Goal: Task Accomplishment & Management: Use online tool/utility

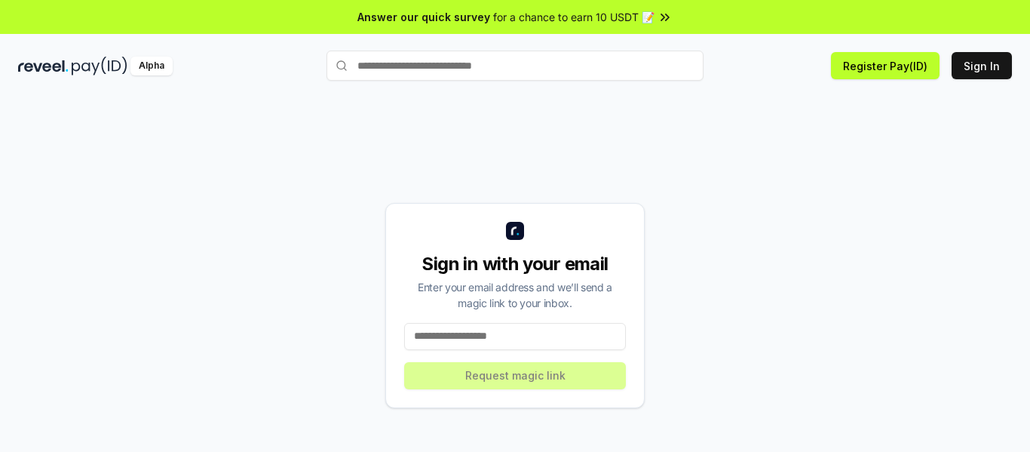
click at [534, 341] on input at bounding box center [515, 336] width 222 height 27
type input "**********"
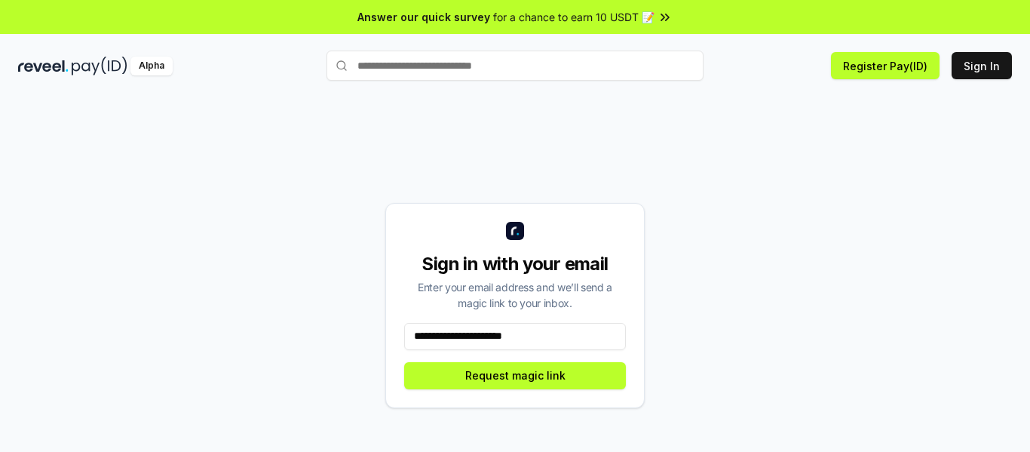
click at [664, 17] on icon at bounding box center [664, 17] width 15 height 15
click at [513, 378] on button "Request magic link" at bounding box center [515, 375] width 222 height 27
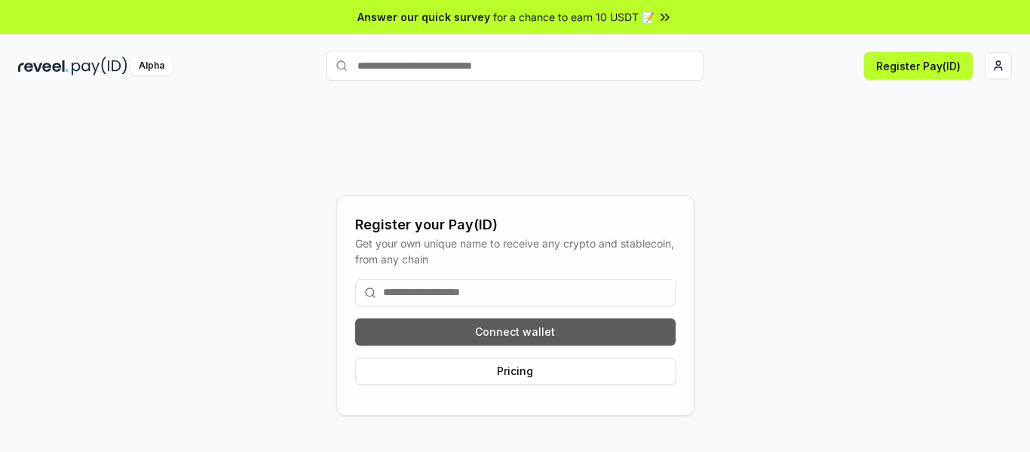
click at [507, 333] on button "Connect wallet" at bounding box center [515, 331] width 320 height 27
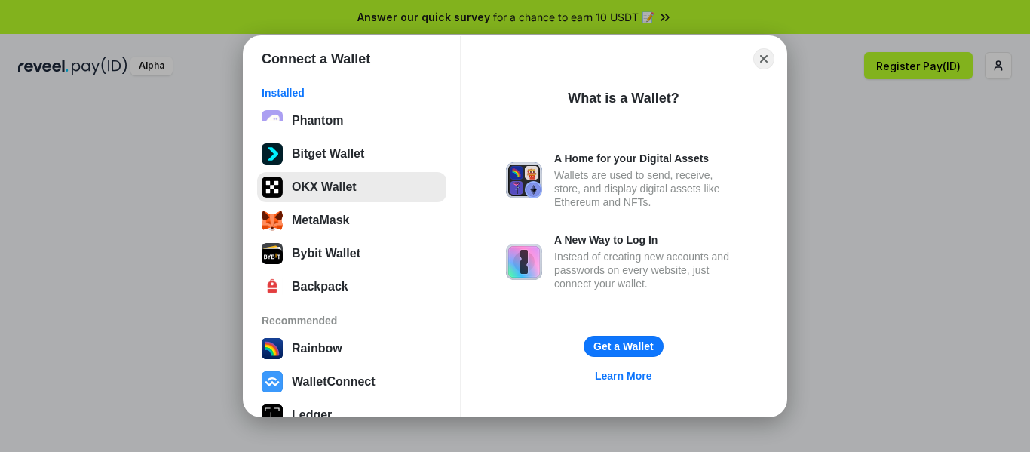
click at [333, 182] on button "OKX Wallet" at bounding box center [351, 187] width 189 height 30
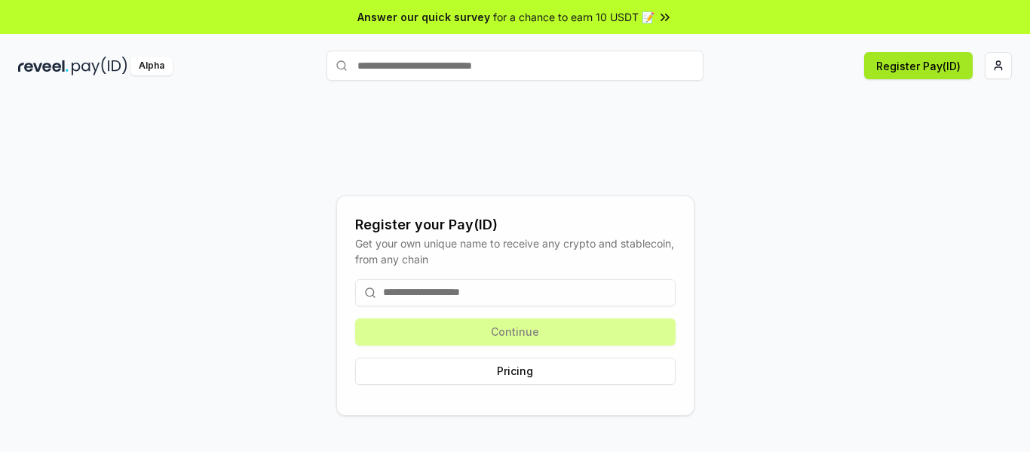
click at [927, 69] on button "Register Pay(ID)" at bounding box center [918, 65] width 109 height 27
click at [498, 299] on input at bounding box center [515, 292] width 320 height 27
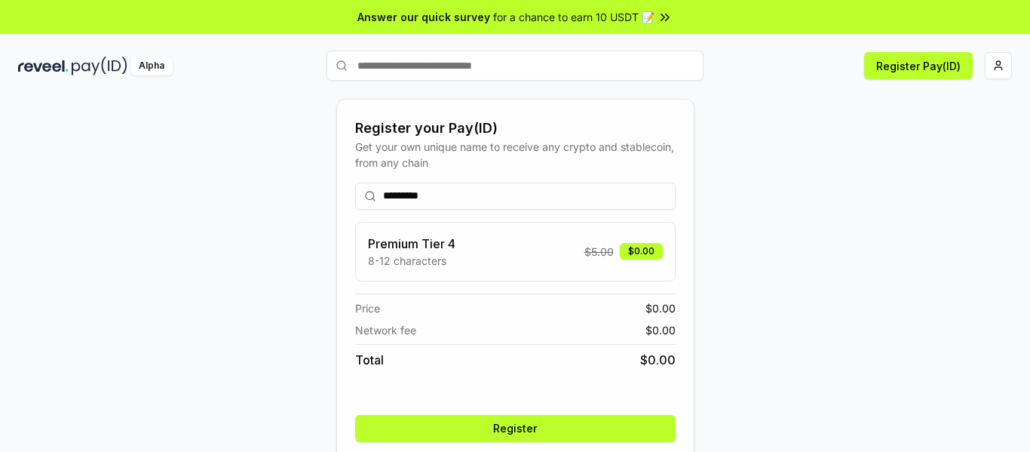
type input "*********"
click at [508, 253] on div "Premium Tier 4 8-12 characters $ 5.00 $0.00" at bounding box center [515, 251] width 295 height 34
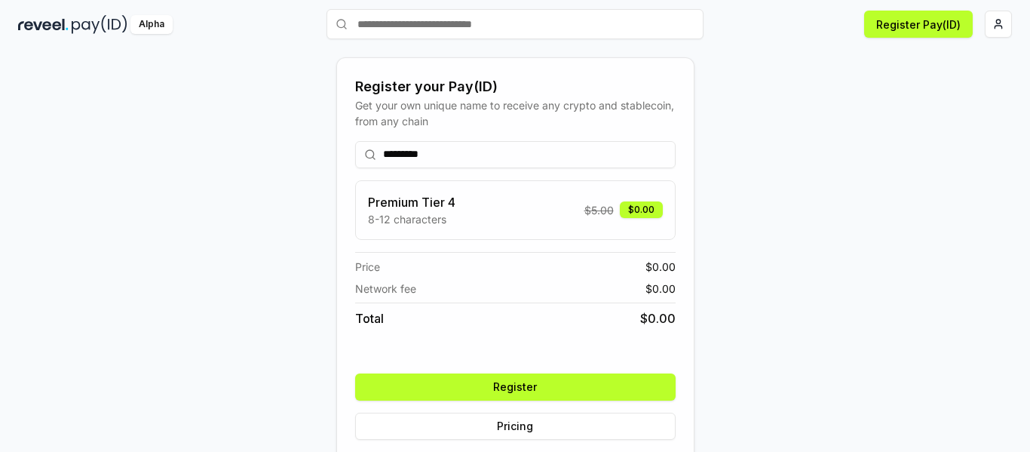
scroll to position [60, 0]
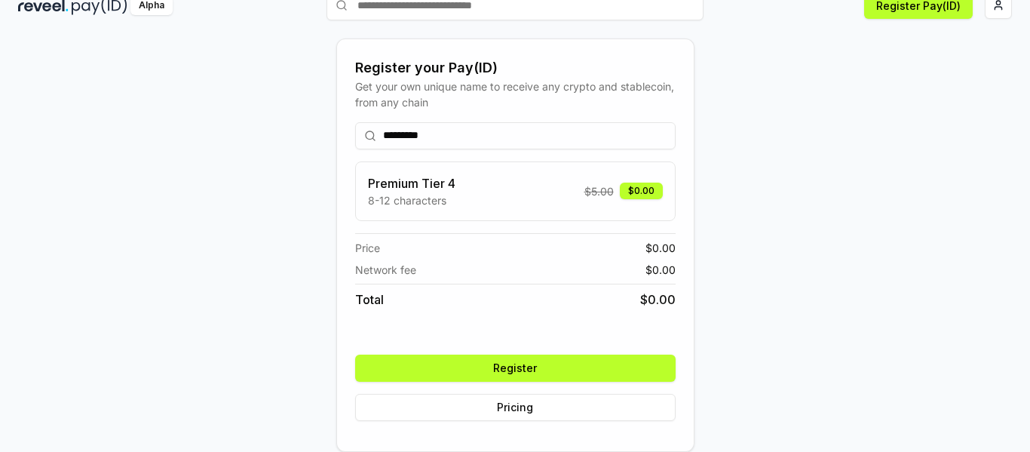
click at [584, 371] on button "Register" at bounding box center [515, 367] width 320 height 27
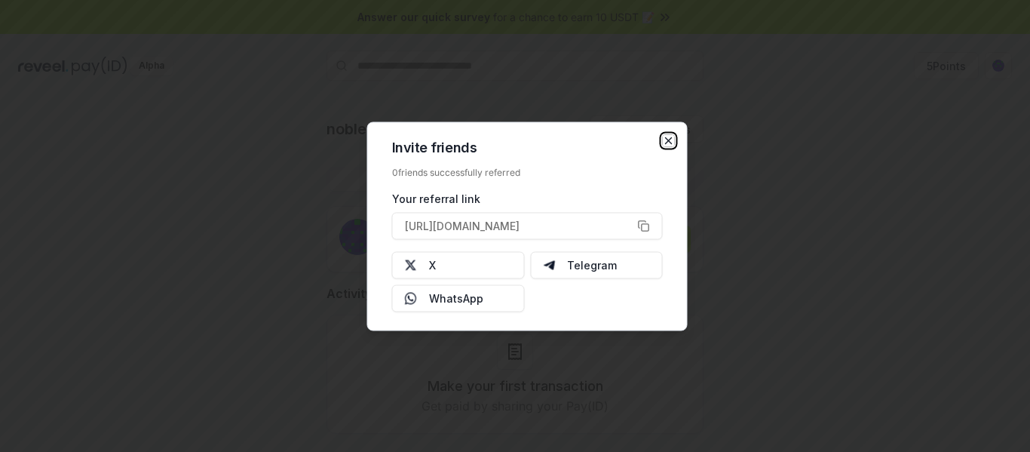
click at [672, 139] on icon "button" at bounding box center [669, 140] width 12 height 12
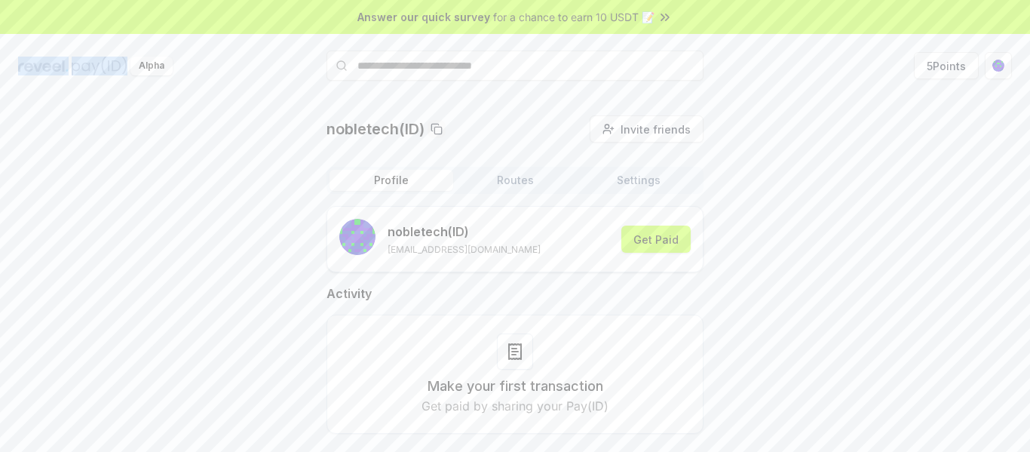
drag, startPoint x: 0, startPoint y: 66, endPoint x: 135, endPoint y: 73, distance: 135.2
click at [114, 68] on div "Alpha 5 Points" at bounding box center [515, 65] width 1030 height 39
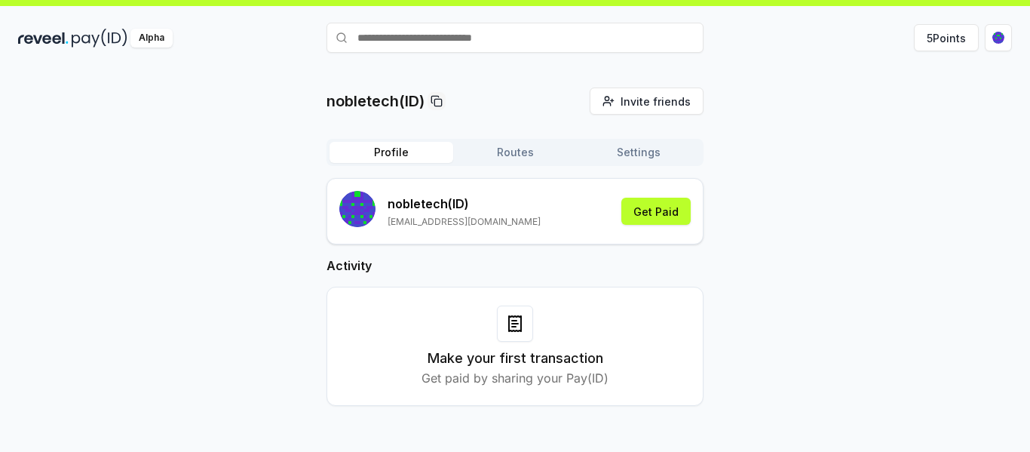
scroll to position [43, 0]
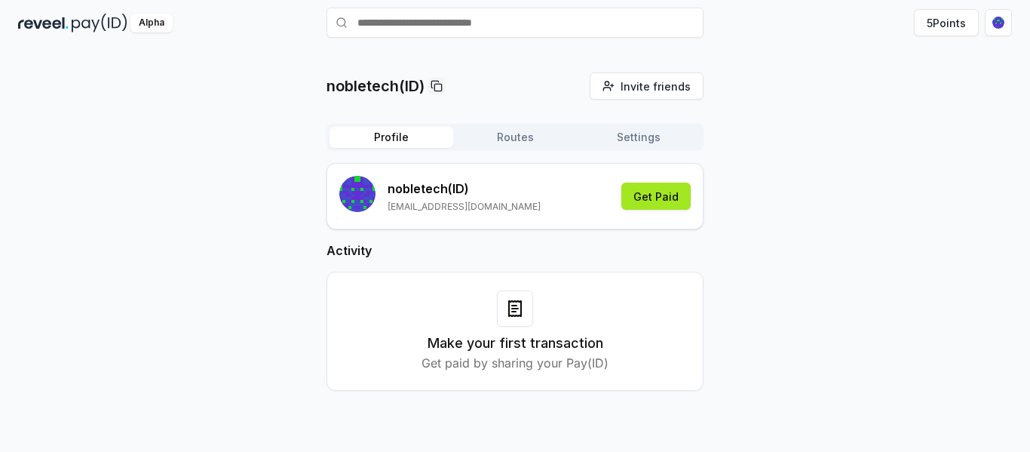
click at [669, 198] on button "Get Paid" at bounding box center [655, 195] width 69 height 27
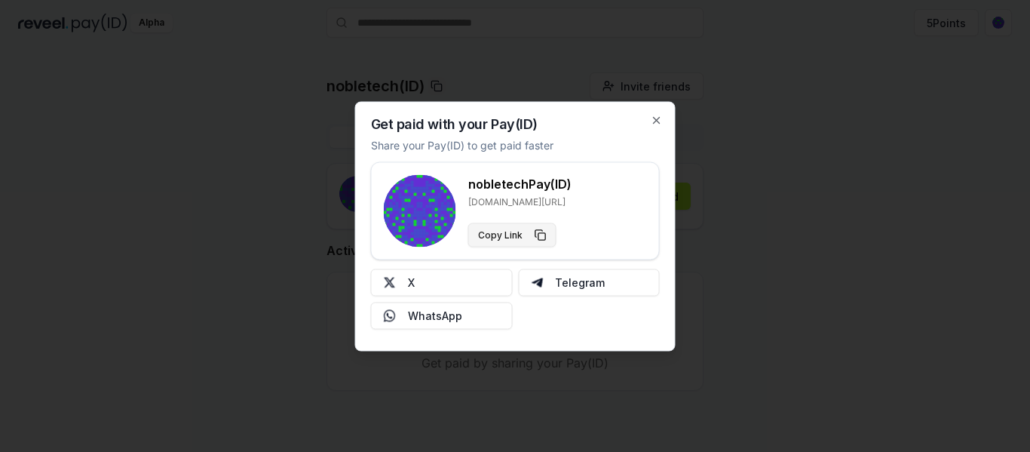
click at [513, 237] on button "Copy Link" at bounding box center [512, 234] width 88 height 24
click at [654, 121] on icon "button" at bounding box center [657, 120] width 12 height 12
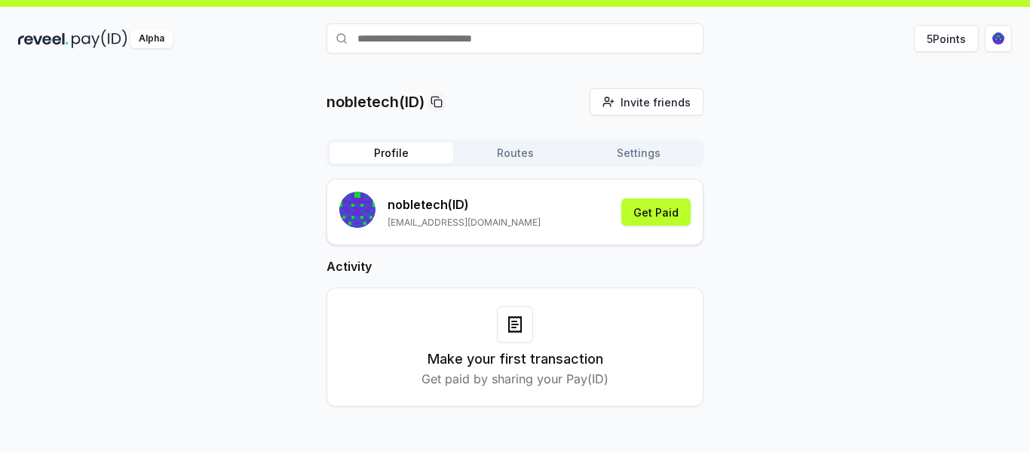
scroll to position [0, 0]
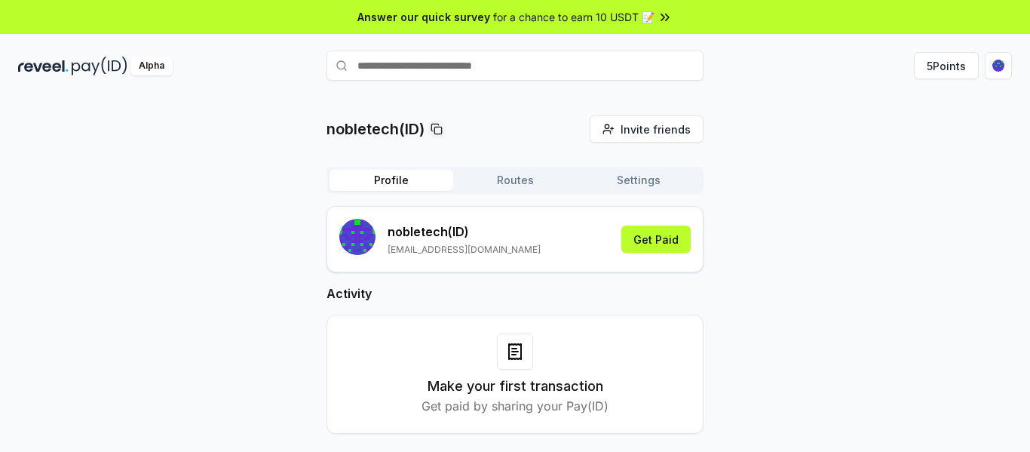
click at [516, 181] on button "Routes" at bounding box center [515, 180] width 124 height 21
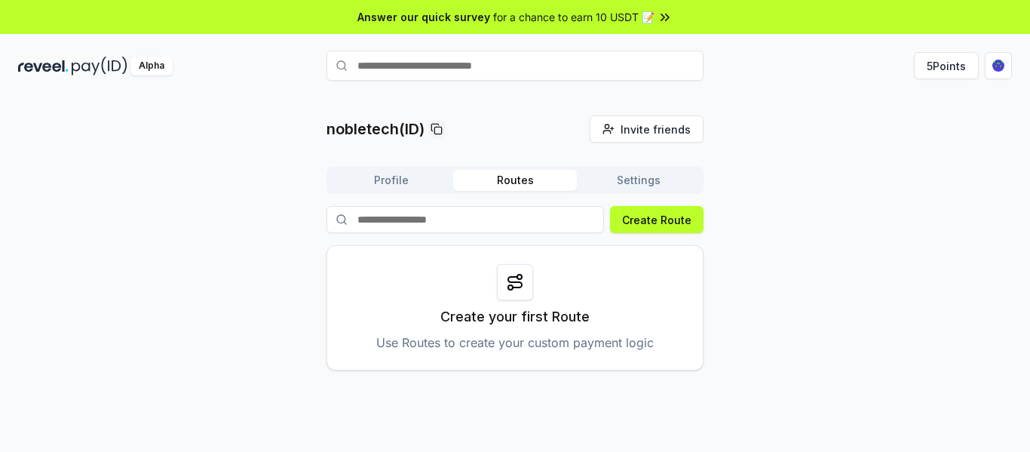
drag, startPoint x: 497, startPoint y: 320, endPoint x: 484, endPoint y: 225, distance: 95.1
click at [497, 309] on p "Create your first Route" at bounding box center [514, 316] width 149 height 21
click at [484, 224] on input at bounding box center [464, 219] width 277 height 27
type input "*********"
click at [636, 217] on button "Create Route" at bounding box center [656, 219] width 93 height 27
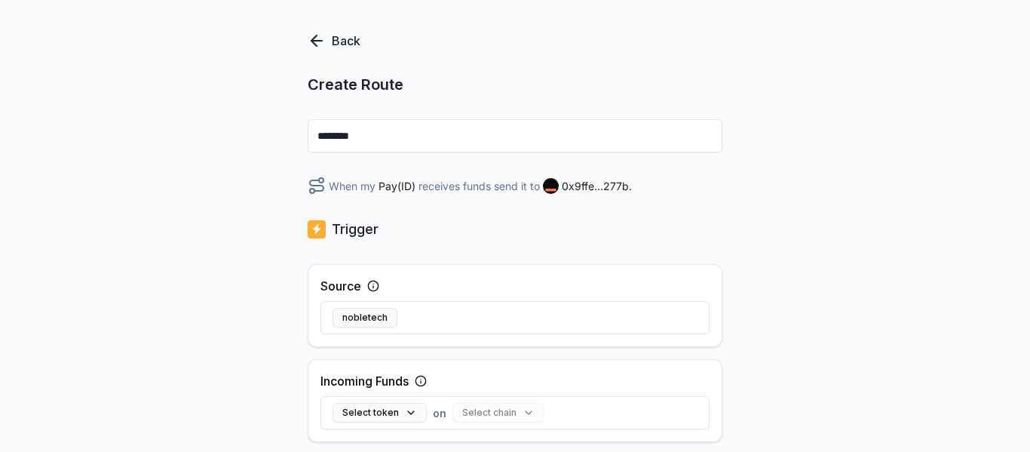
scroll to position [151, 0]
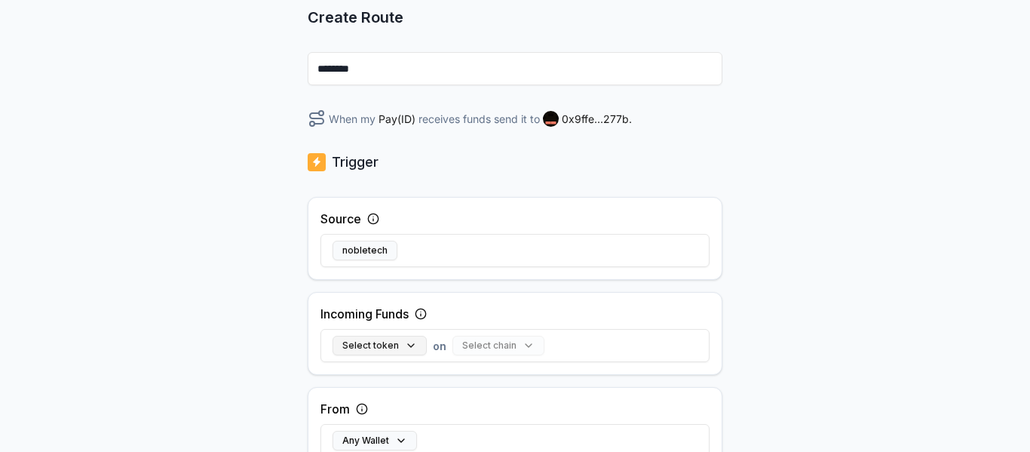
click at [403, 345] on button "Select token" at bounding box center [380, 346] width 94 height 20
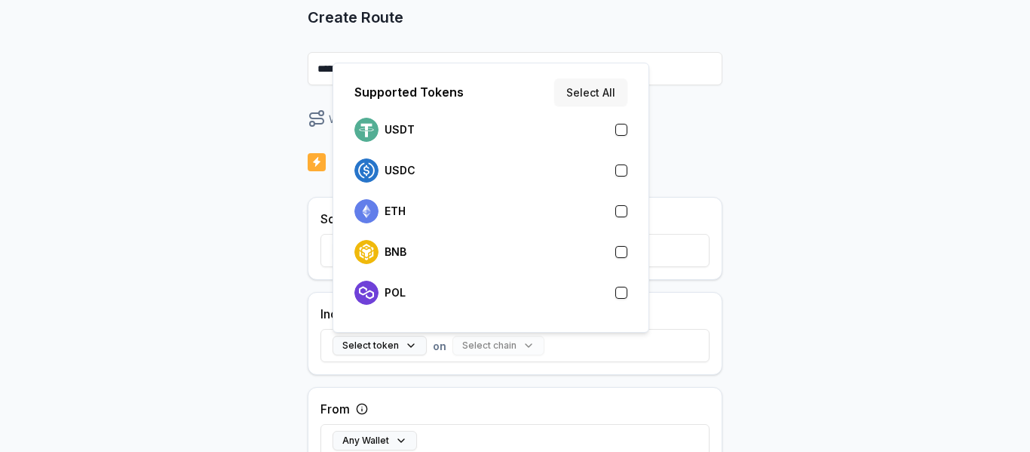
click at [598, 100] on button "Select All" at bounding box center [590, 91] width 73 height 27
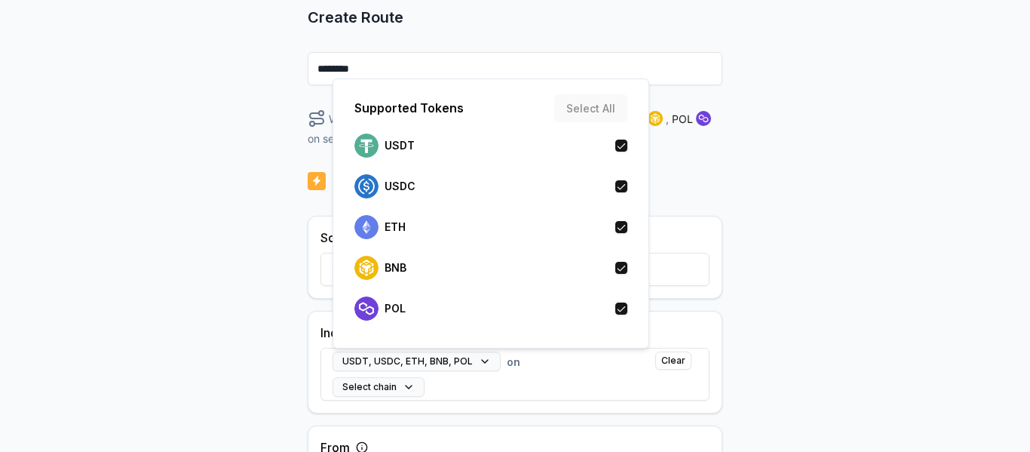
click at [822, 231] on div "Back Create Route ******** When my Pay(ID) receives USDT , USDC , ETH , BNB , P…" at bounding box center [515, 138] width 1030 height 409
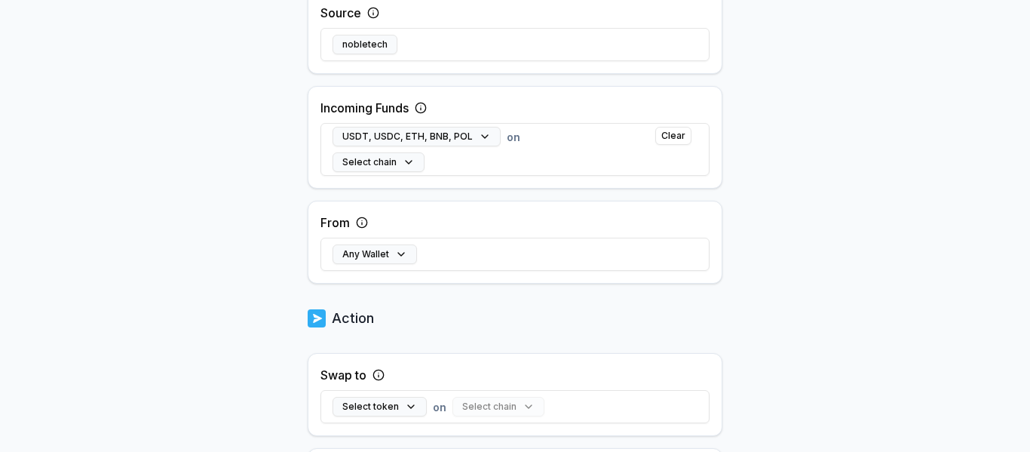
scroll to position [377, 0]
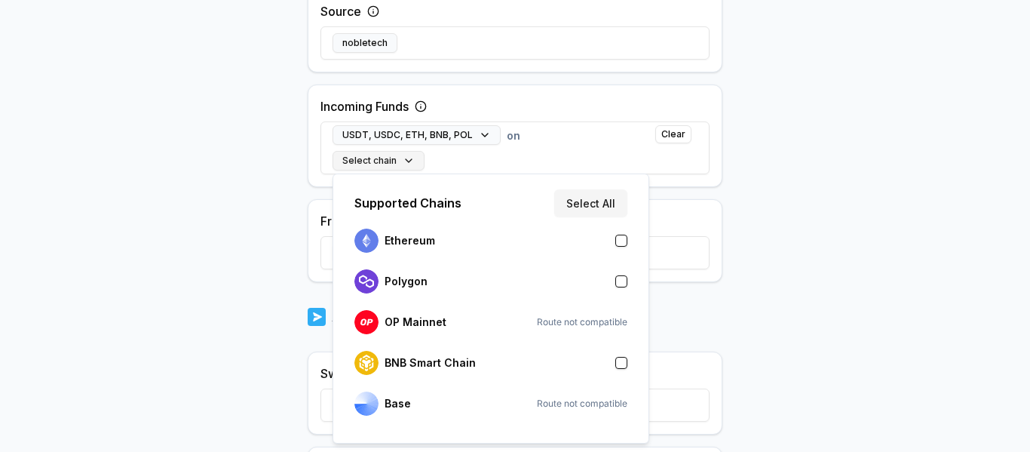
click at [394, 162] on button "Select chain" at bounding box center [379, 161] width 92 height 20
click at [583, 216] on button "Select All" at bounding box center [590, 202] width 73 height 27
click at [820, 247] on body "Answer our quick survey for a chance to earn 10 USDT 📝 Alpha 5 Points Back Crea…" at bounding box center [515, 226] width 1030 height 452
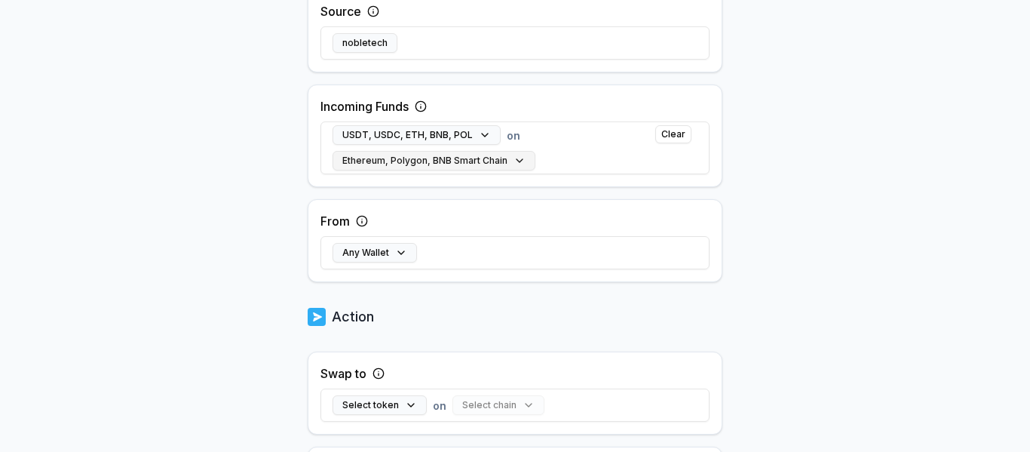
click at [447, 157] on button "Ethereum, Polygon, BNB Smart Chain" at bounding box center [434, 161] width 203 height 20
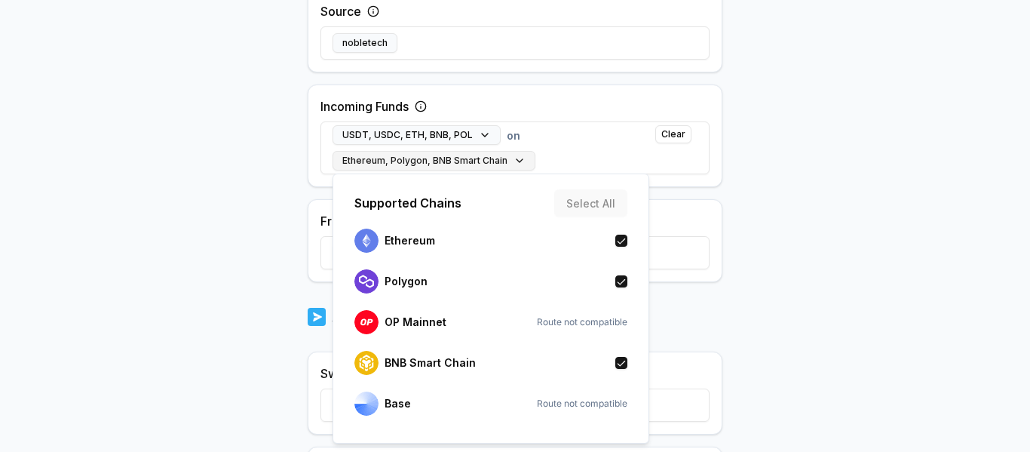
click at [447, 157] on button "Ethereum, Polygon, BNB Smart Chain" at bounding box center [434, 161] width 203 height 20
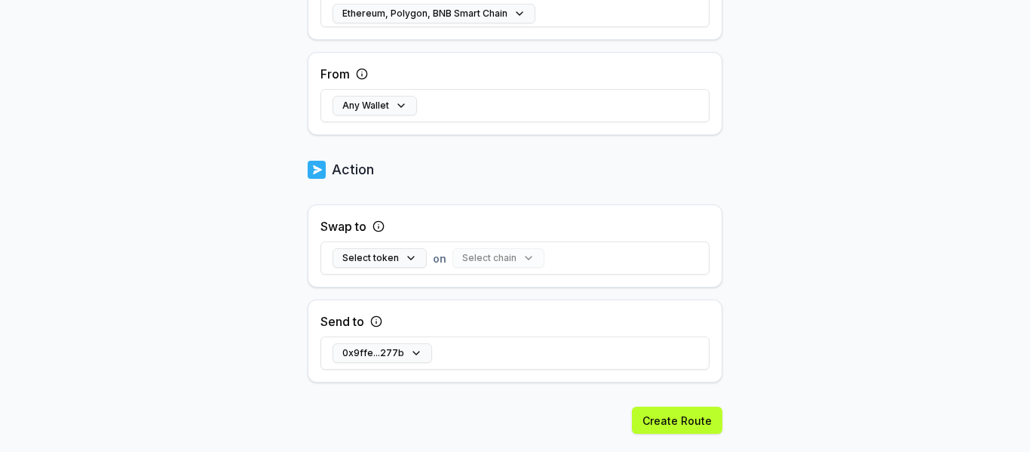
scroll to position [528, 0]
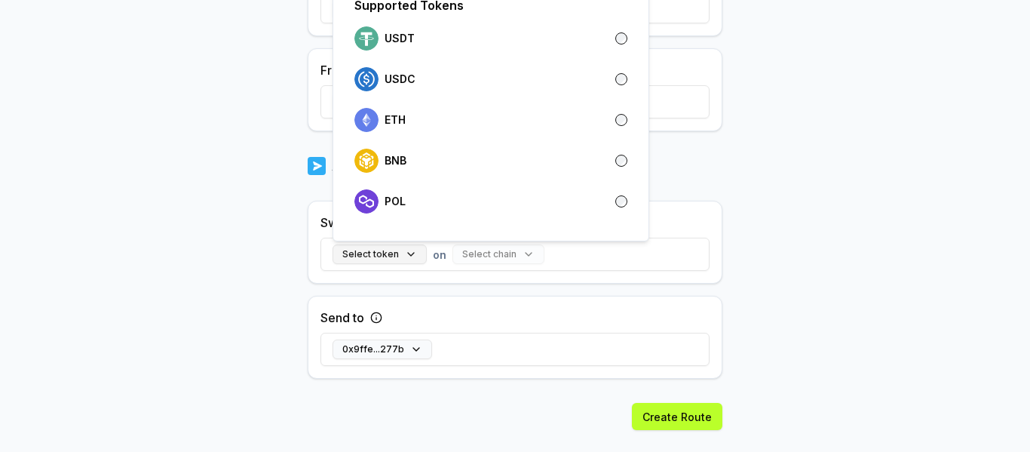
click at [397, 256] on button "Select token" at bounding box center [380, 254] width 94 height 20
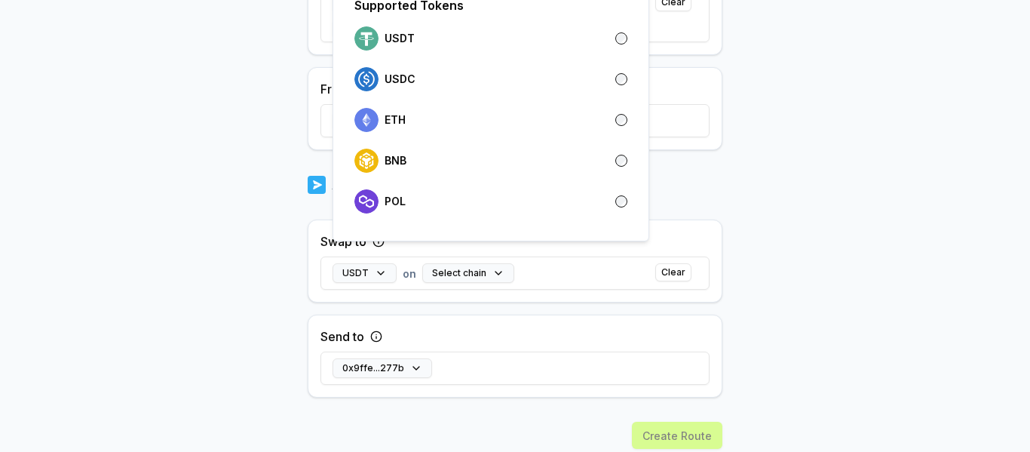
scroll to position [547, 0]
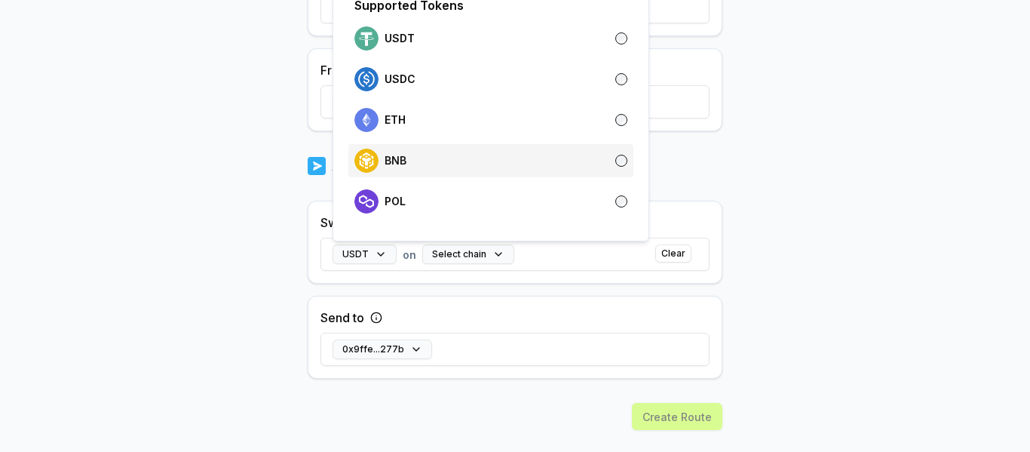
click at [606, 162] on div "BNB" at bounding box center [490, 161] width 273 height 24
click at [783, 180] on body "Answer our quick survey for a chance to earn 10 USDT 📝 Alpha 5 Points Back Crea…" at bounding box center [515, 226] width 1030 height 452
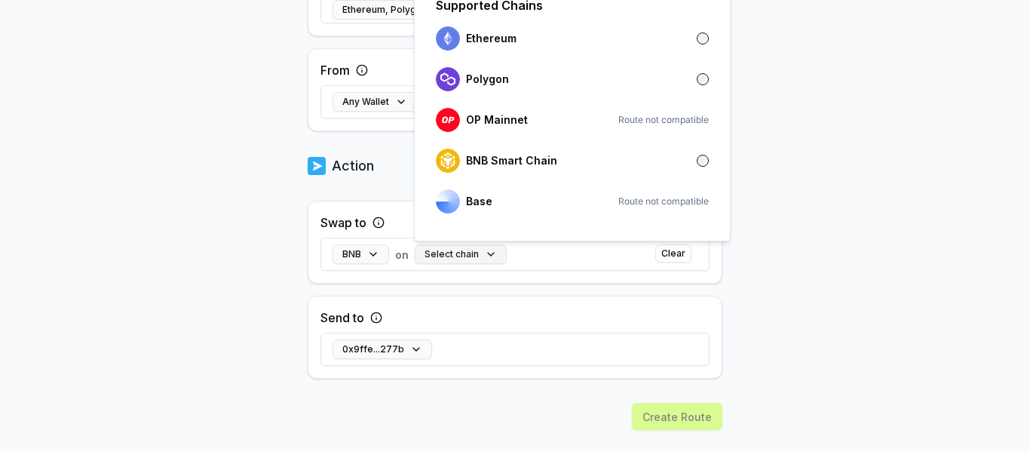
click at [483, 250] on button "Select chain" at bounding box center [461, 254] width 92 height 20
click at [584, 161] on div "BNB Smart Chain" at bounding box center [572, 161] width 273 height 24
click at [823, 192] on body "Answer our quick survey for a chance to earn 10 USDT 📝 Alpha 5 Points Back Crea…" at bounding box center [515, 226] width 1030 height 452
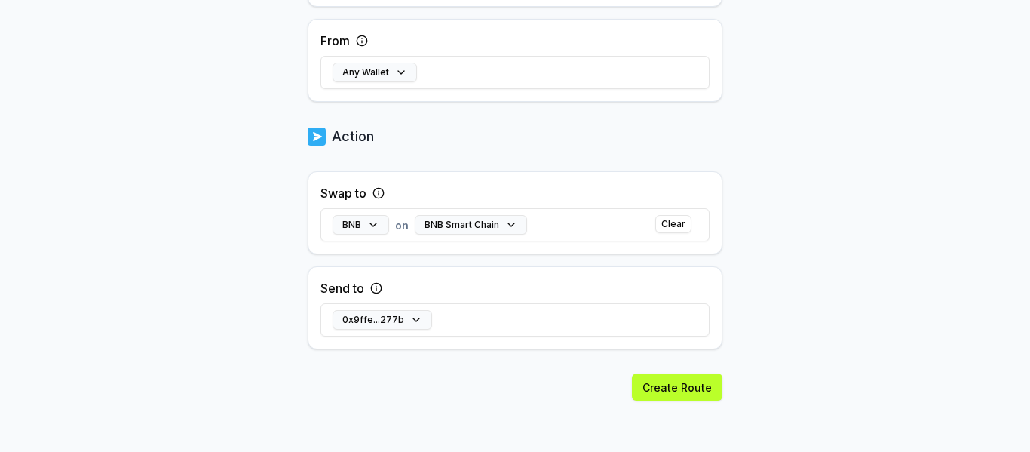
scroll to position [578, 0]
click at [674, 372] on button "Create Route" at bounding box center [677, 385] width 90 height 27
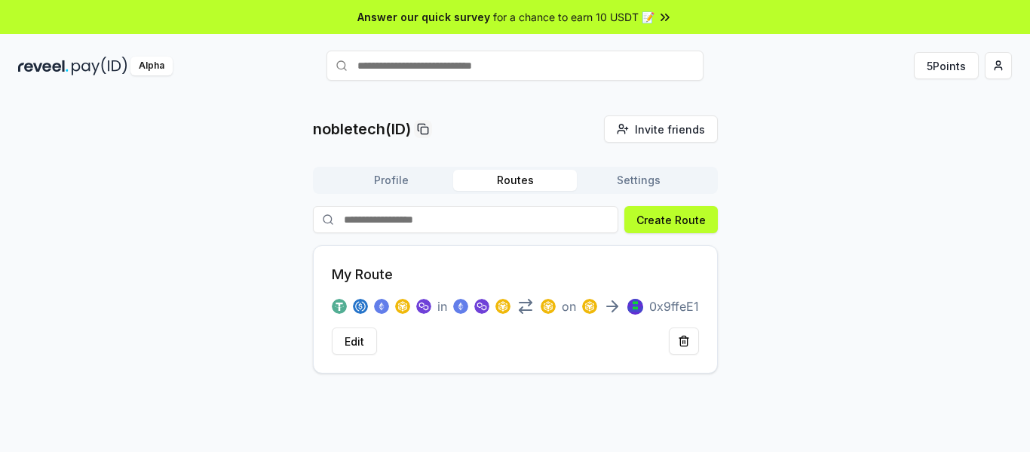
drag, startPoint x: 225, startPoint y: 115, endPoint x: 157, endPoint y: 86, distance: 74.0
click at [225, 115] on div "nobletech(ID) Invite friends Invite Profile Routes Settings Create Route My Rou…" at bounding box center [515, 244] width 994 height 258
drag, startPoint x: 14, startPoint y: 62, endPoint x: 128, endPoint y: 82, distance: 116.4
click at [128, 82] on div "Alpha 5 Points" at bounding box center [515, 65] width 1030 height 39
